Goal: Navigation & Orientation: Find specific page/section

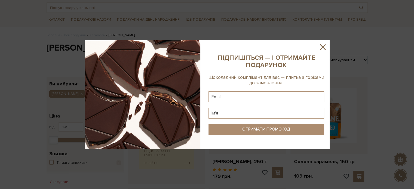
click at [320, 47] on icon at bounding box center [322, 46] width 9 height 9
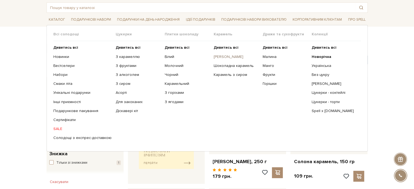
click at [225, 56] on link "[PERSON_NAME]" at bounding box center [235, 56] width 45 height 5
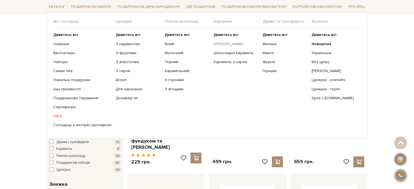
click at [227, 43] on link "[PERSON_NAME]" at bounding box center [235, 43] width 45 height 5
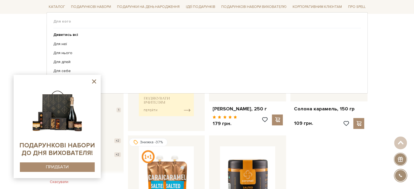
scroll to position [27, 0]
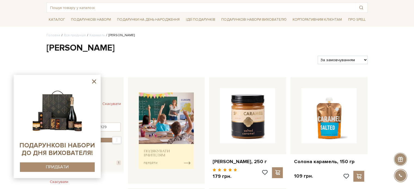
click at [93, 82] on icon at bounding box center [94, 81] width 7 height 7
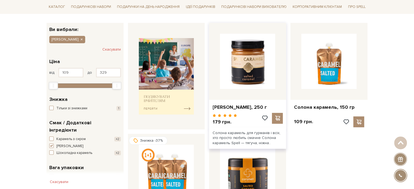
scroll to position [109, 0]
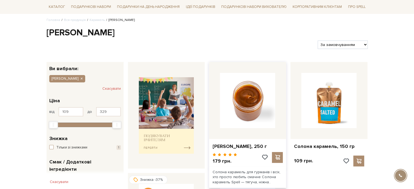
scroll to position [54, 0]
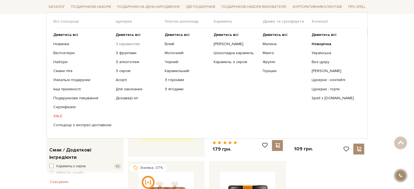
click at [121, 43] on link "З карамеллю" at bounding box center [138, 43] width 45 height 5
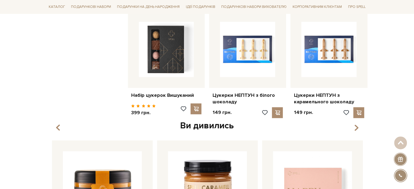
scroll to position [598, 0]
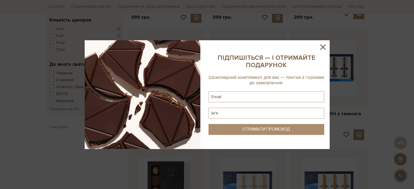
click at [324, 48] on icon at bounding box center [322, 46] width 9 height 9
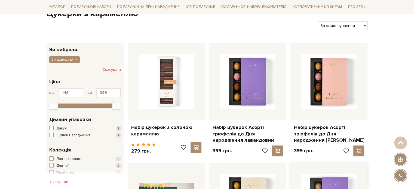
scroll to position [54, 0]
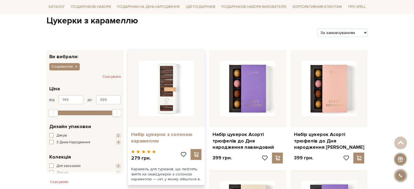
click at [155, 135] on link "Набір цукерок з солоною карамеллю" at bounding box center [166, 137] width 70 height 13
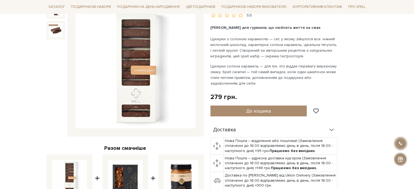
scroll to position [27, 0]
